Goal: Task Accomplishment & Management: Manage account settings

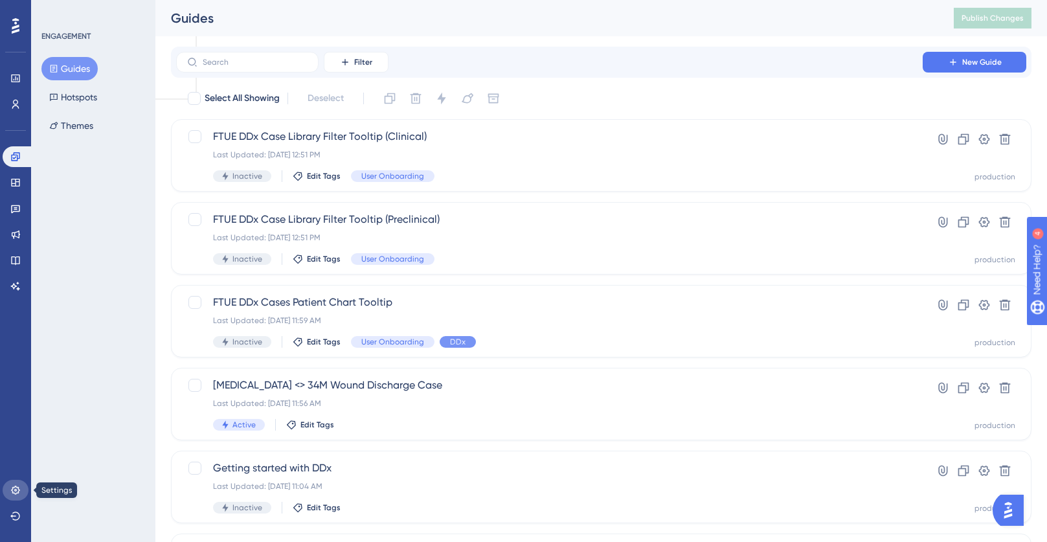
click at [16, 489] on icon at bounding box center [15, 490] width 10 height 10
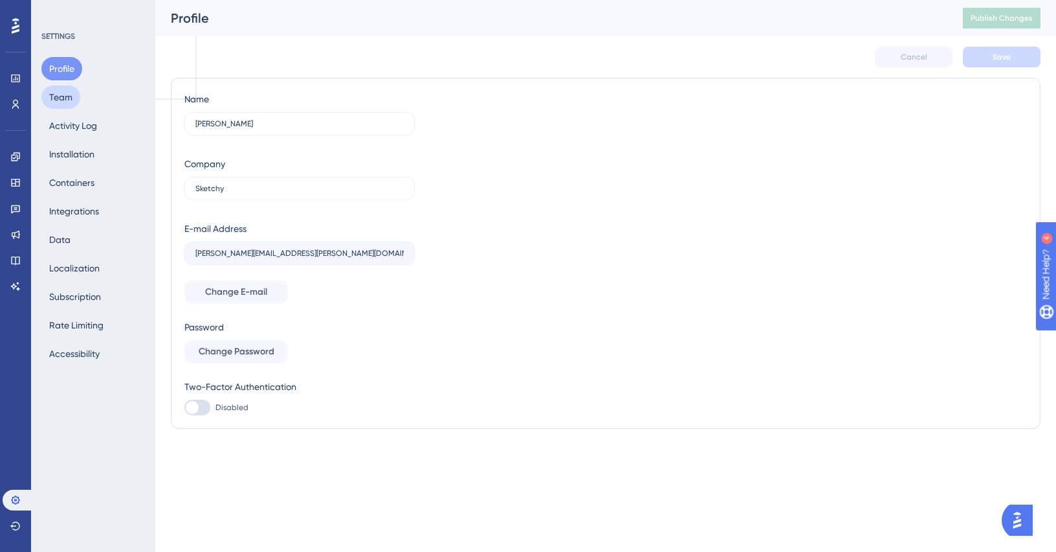
click at [71, 105] on button "Team" at bounding box center [60, 96] width 39 height 23
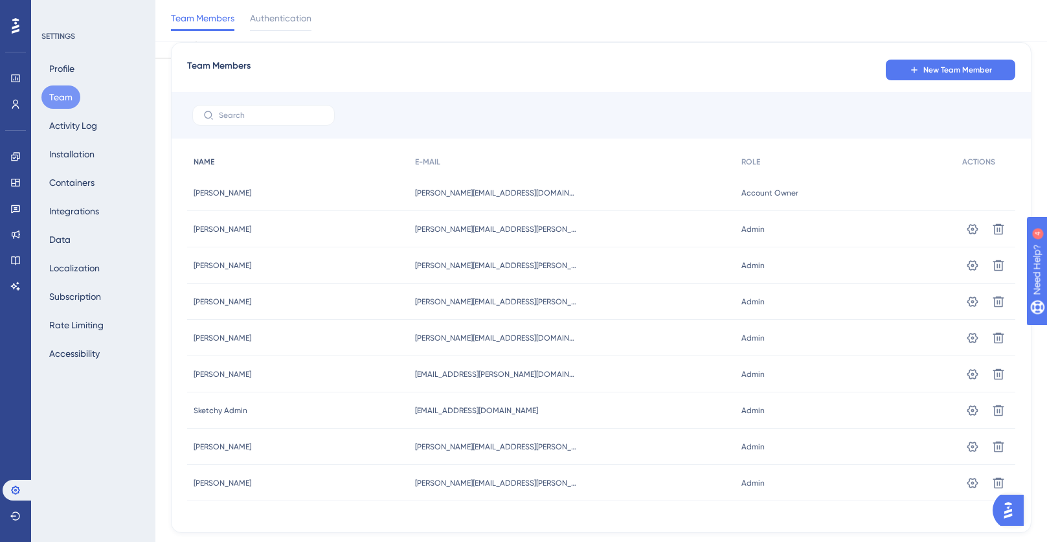
scroll to position [38, 0]
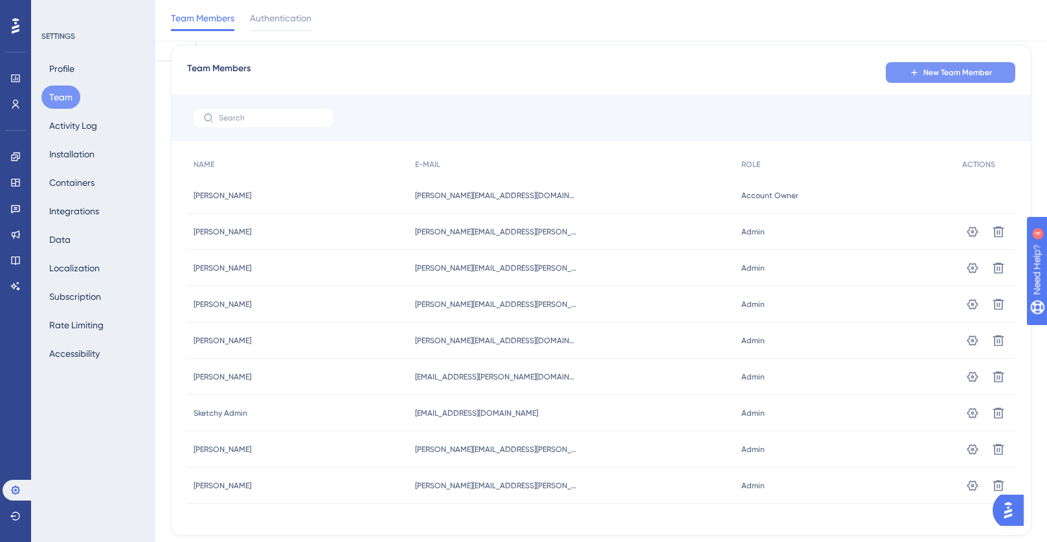
click at [932, 73] on span "New Team Member" at bounding box center [957, 72] width 69 height 10
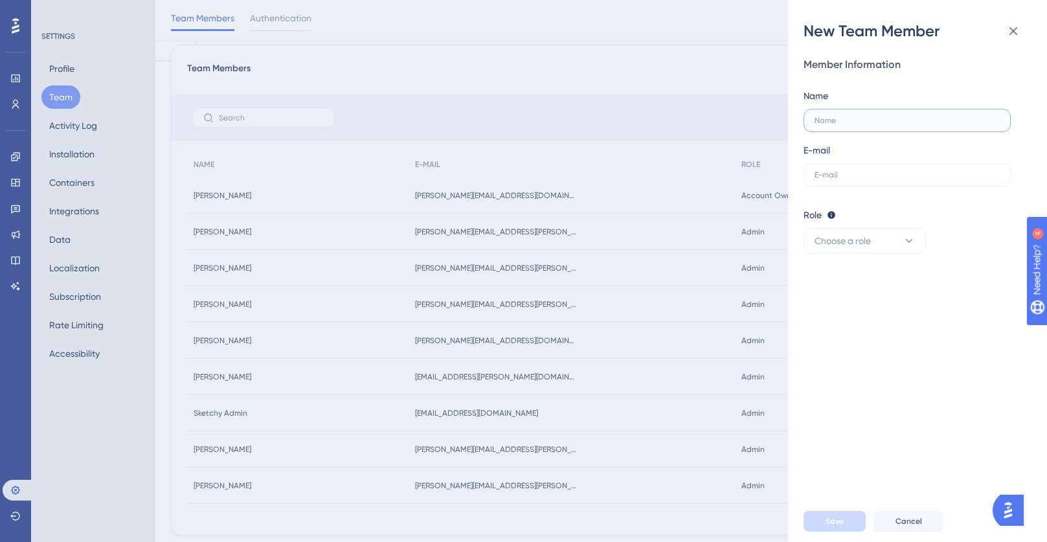
click at [924, 120] on input "text" at bounding box center [906, 120] width 185 height 9
click at [907, 107] on div "Name" at bounding box center [906, 110] width 207 height 44
click at [913, 123] on input "text" at bounding box center [906, 120] width 185 height 9
type input "[PERSON_NAME]"
paste input "[PERSON_NAME][EMAIL_ADDRESS][PERSON_NAME][DOMAIN_NAME]"
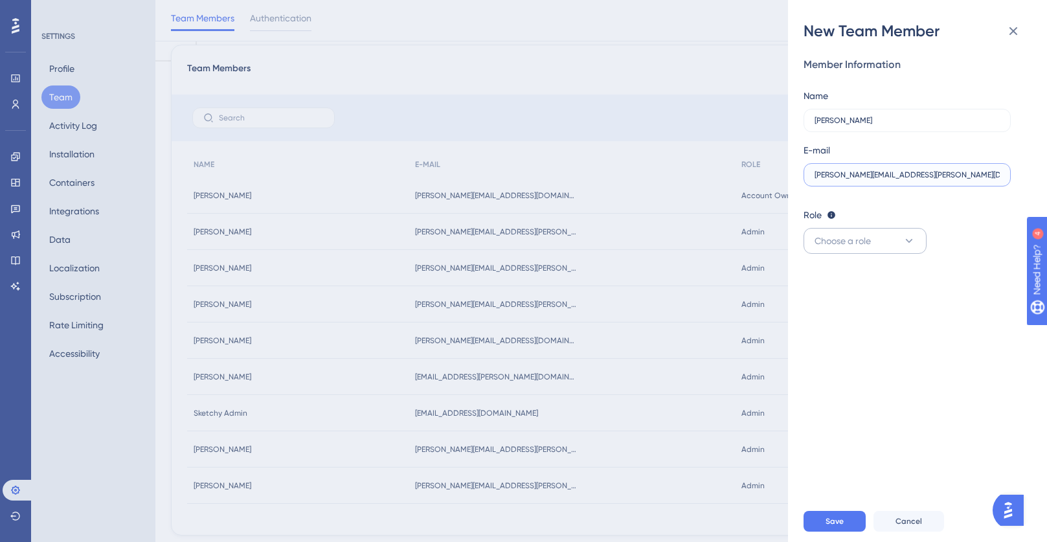
type input "[PERSON_NAME][EMAIL_ADDRESS][PERSON_NAME][DOMAIN_NAME]"
click at [904, 253] on button "Choose a role" at bounding box center [864, 241] width 123 height 26
click at [873, 273] on div "Admin Admin" at bounding box center [864, 280] width 85 height 26
click at [816, 526] on button "Save" at bounding box center [834, 521] width 62 height 21
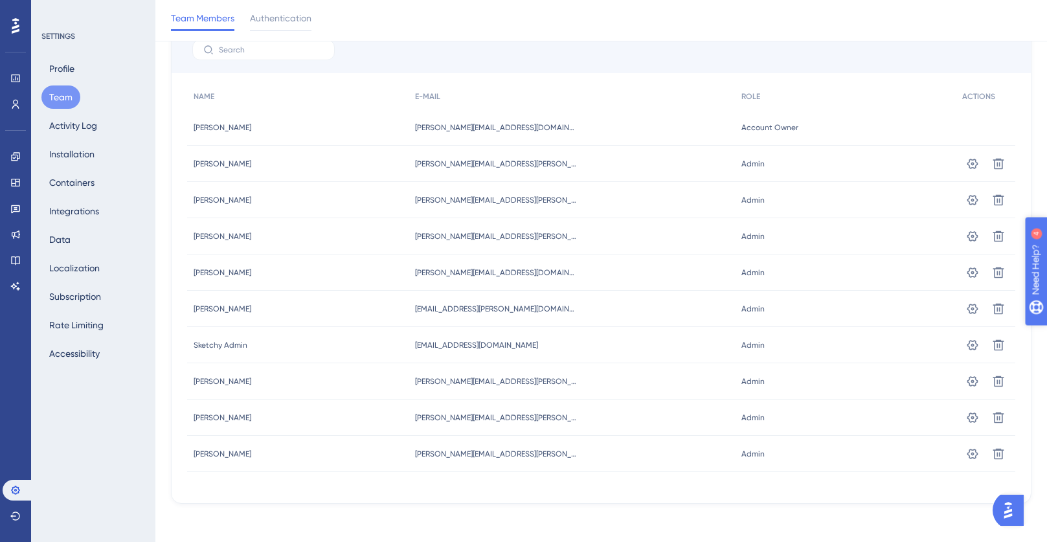
scroll to position [109, 0]
